Goal: Task Accomplishment & Management: Use online tool/utility

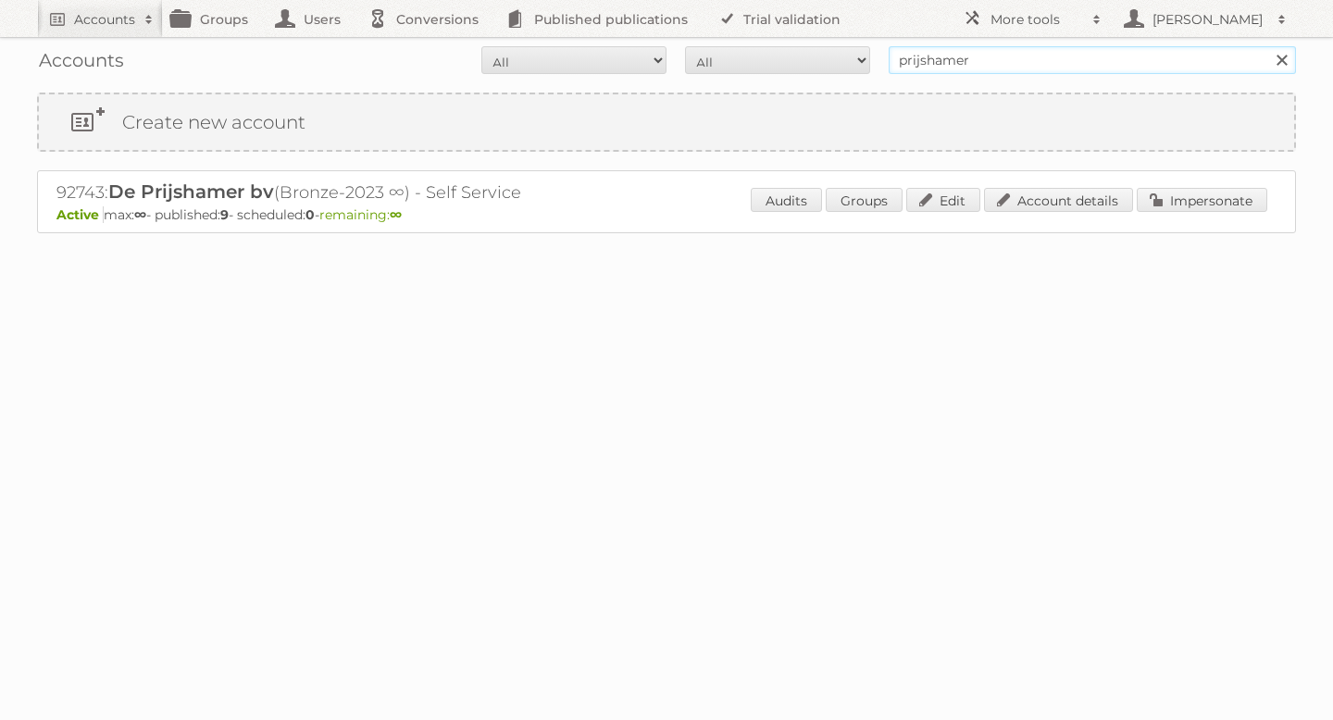
click at [950, 65] on input "prijshamer" at bounding box center [1092, 60] width 407 height 28
type input "poiesz"
click at [1268, 46] on input "Search" at bounding box center [1282, 60] width 28 height 28
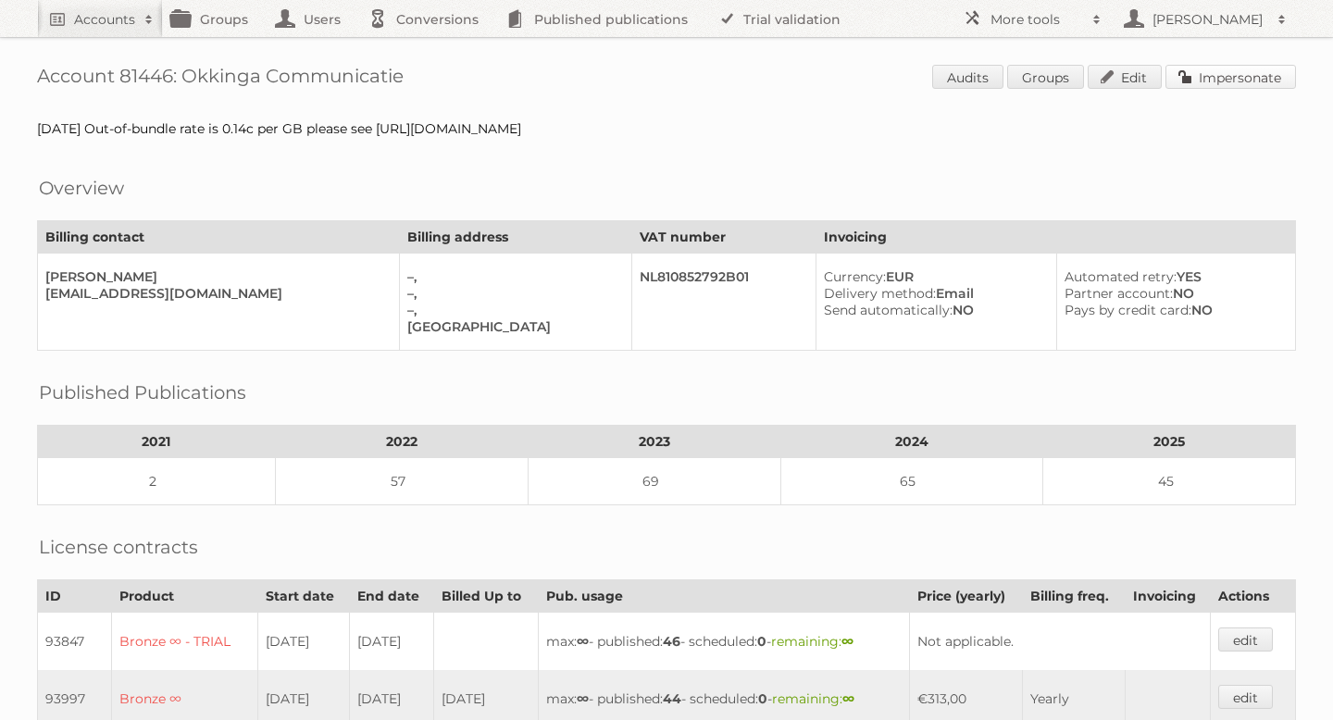
click at [1189, 79] on link "Impersonate" at bounding box center [1231, 77] width 131 height 24
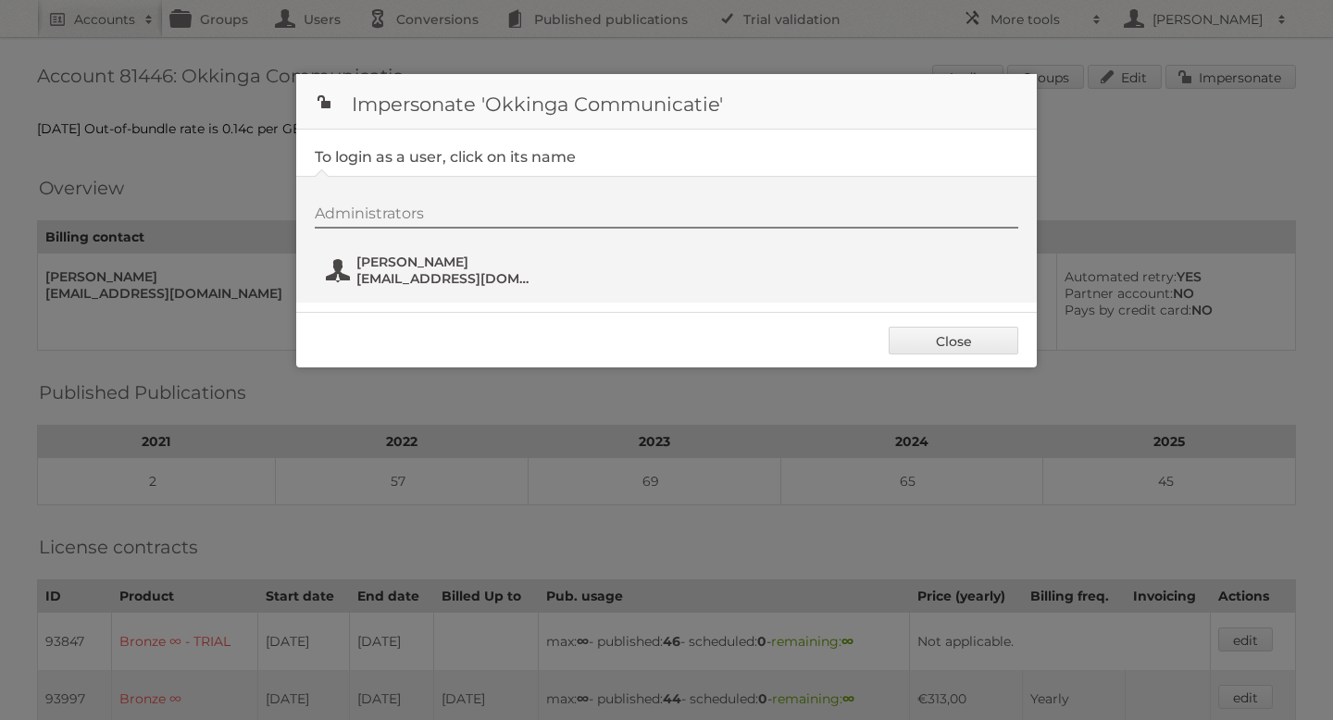
click at [415, 283] on span "administratie@okkinga.nl" at bounding box center [447, 278] width 180 height 17
